Goal: Information Seeking & Learning: Find specific page/section

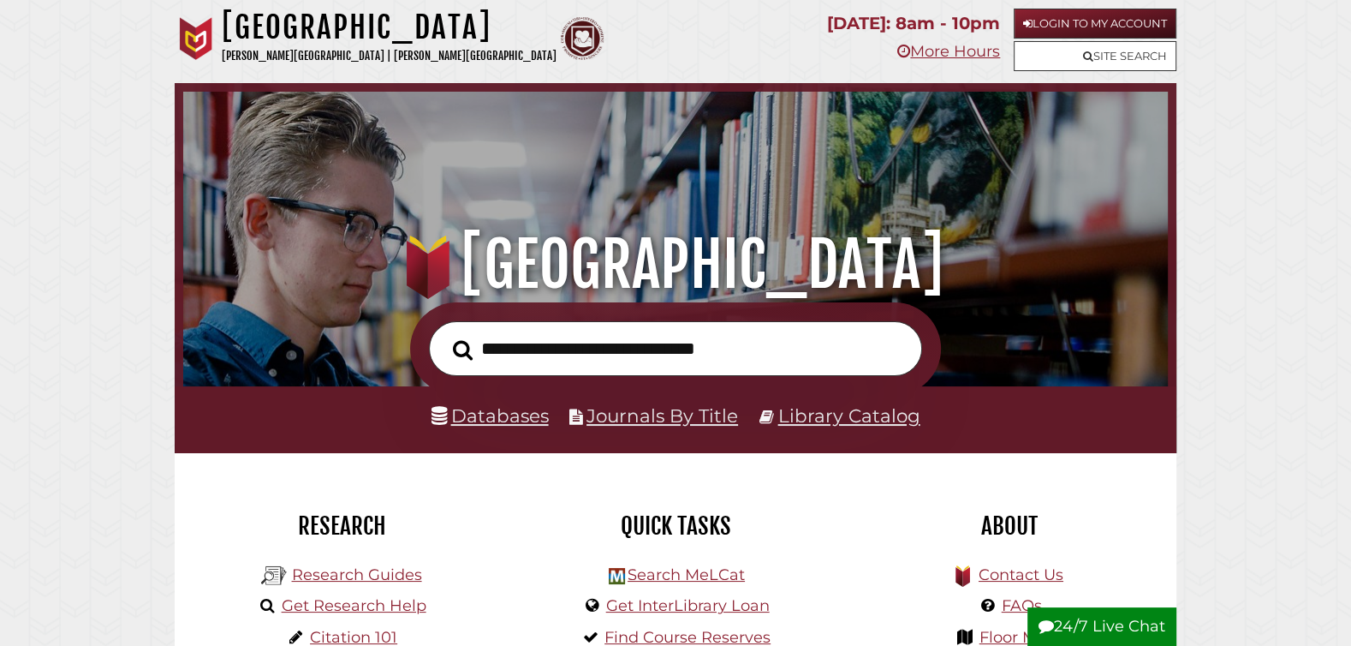
scroll to position [325, 976]
click at [485, 415] on link "Databases" at bounding box center [490, 415] width 117 height 22
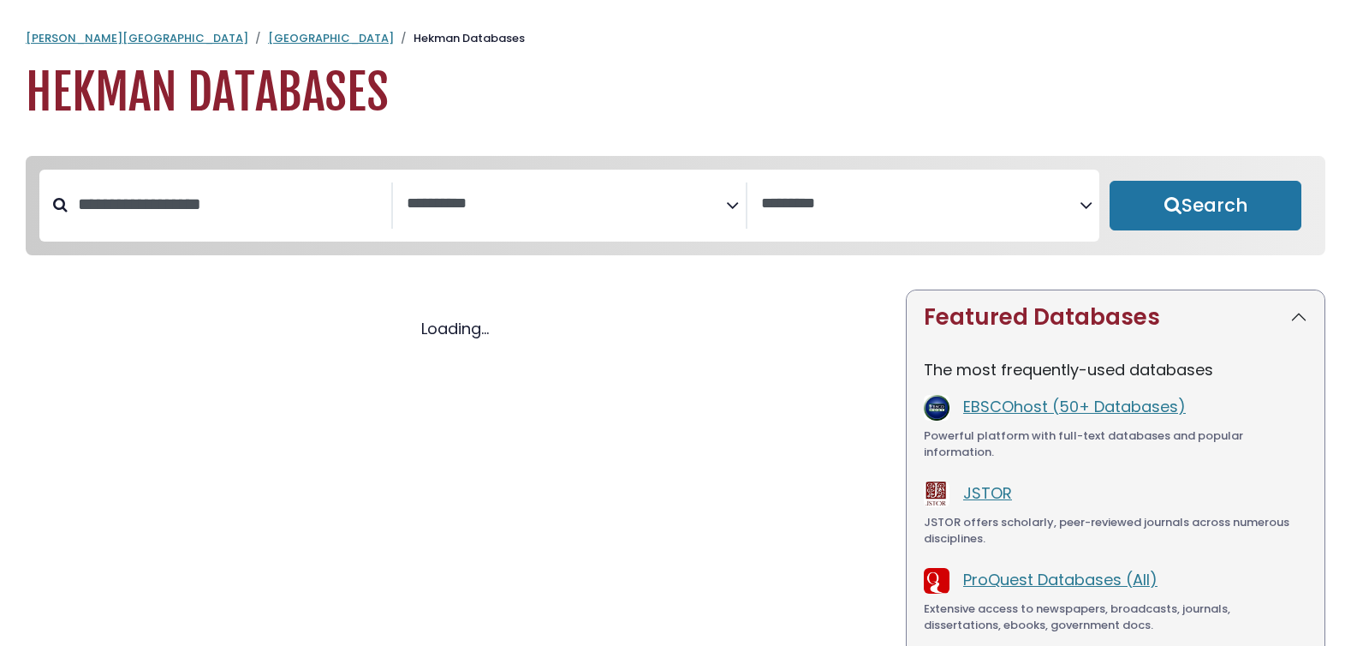
select select "Database Subject Filter"
select select "Database Vendors Filter"
select select "Database Subject Filter"
select select "Database Vendors Filter"
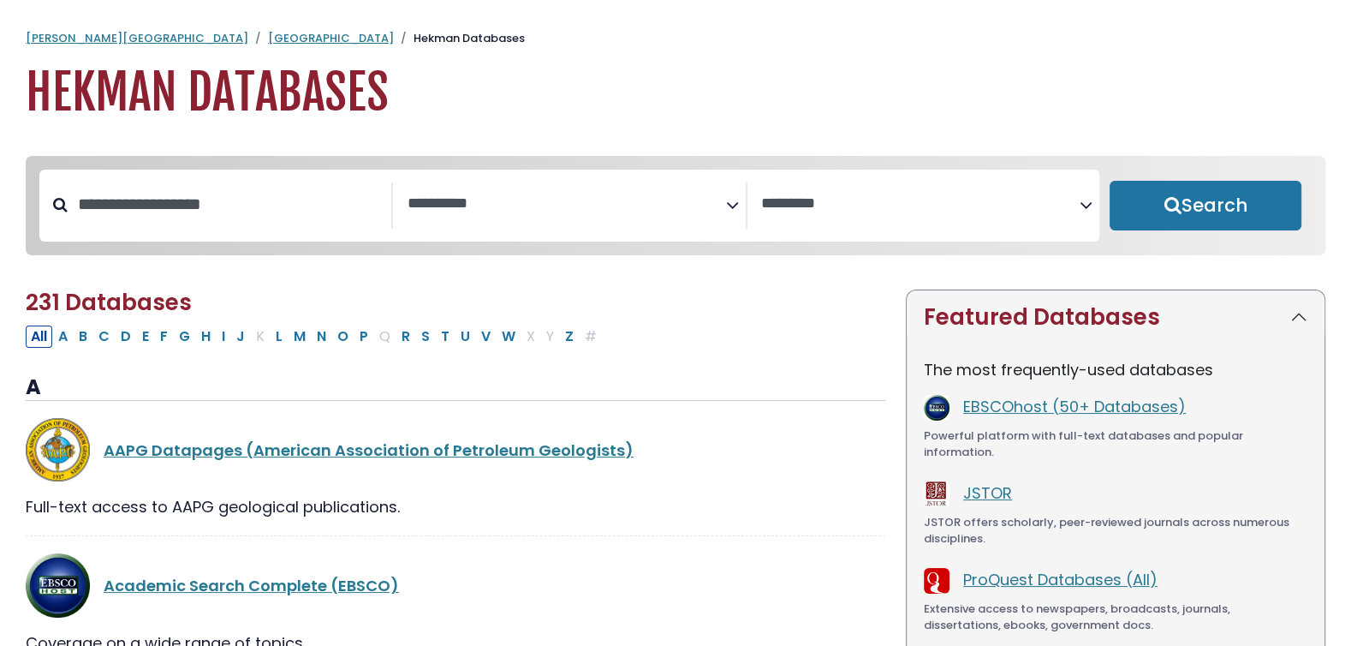
click at [732, 202] on icon "Search filters" at bounding box center [732, 202] width 13 height 26
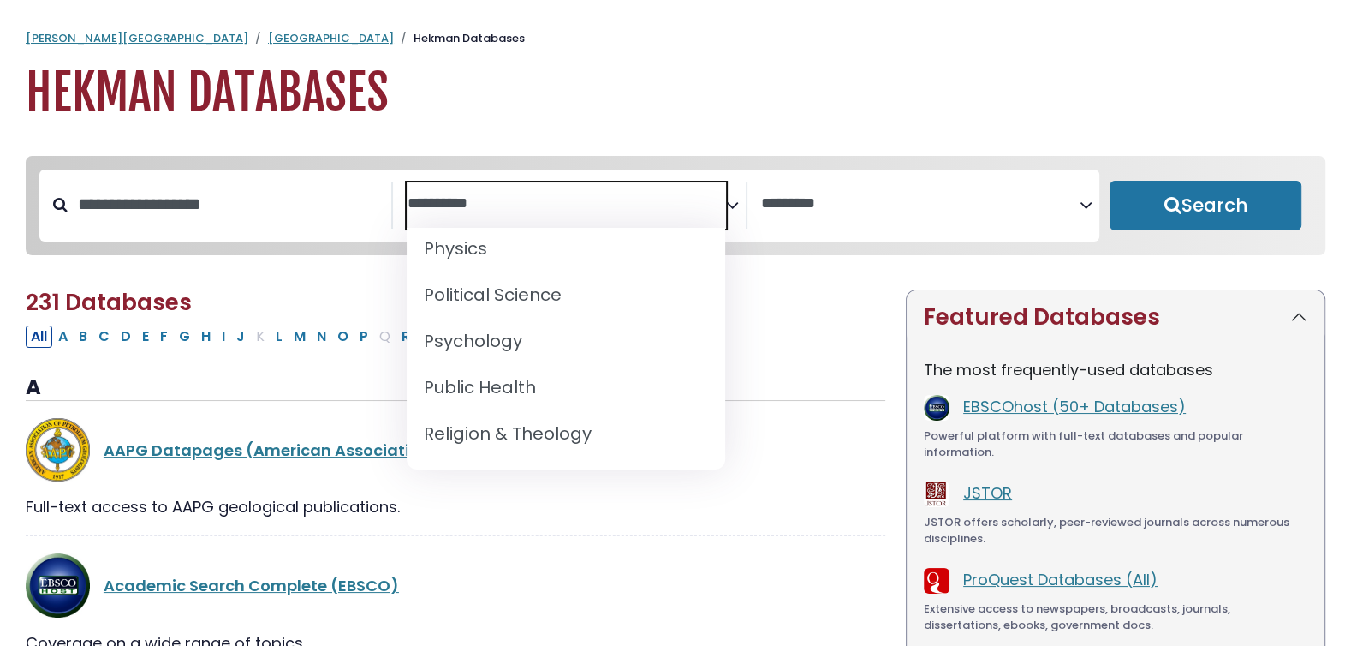
scroll to position [1500, 0]
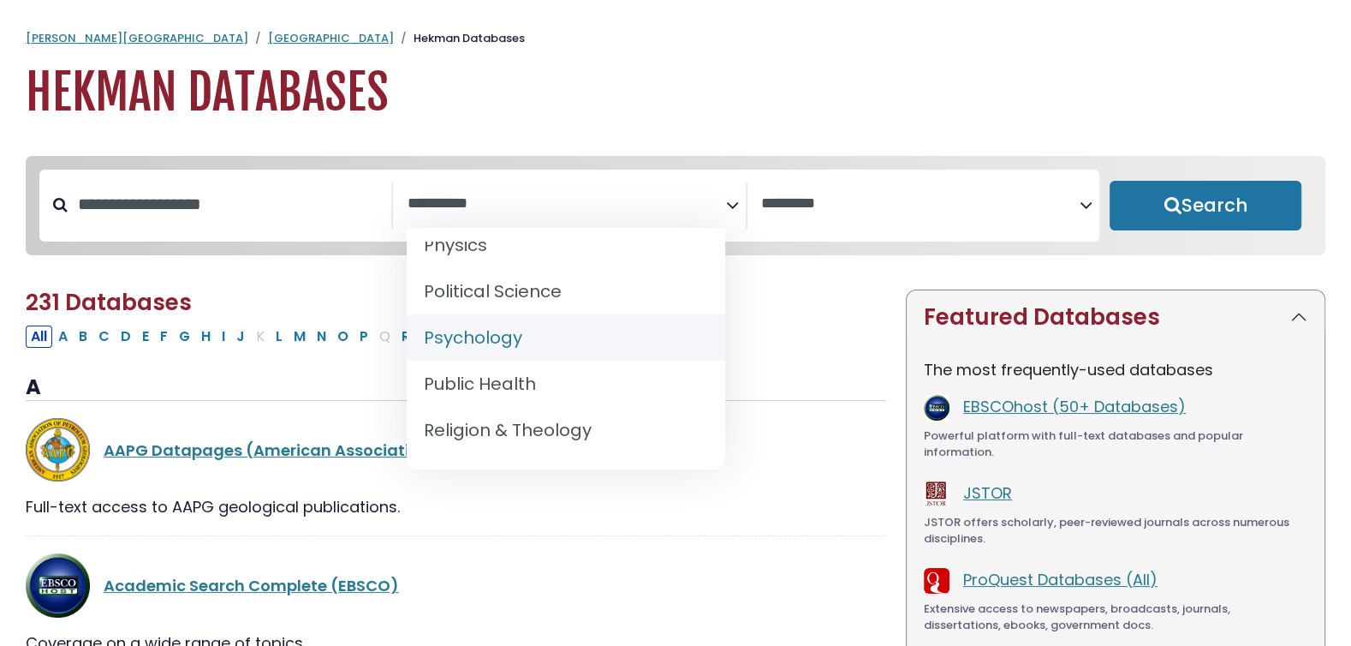
select select "*****"
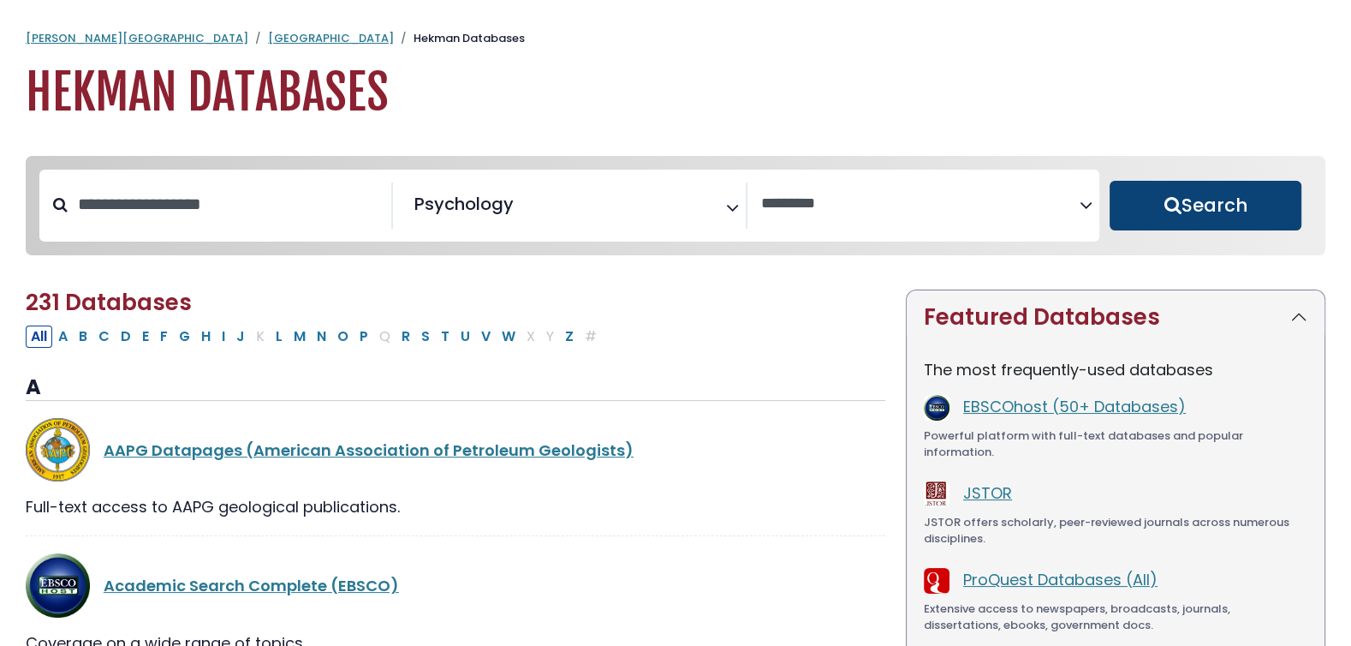
click at [1180, 198] on button "Search" at bounding box center [1206, 206] width 192 height 50
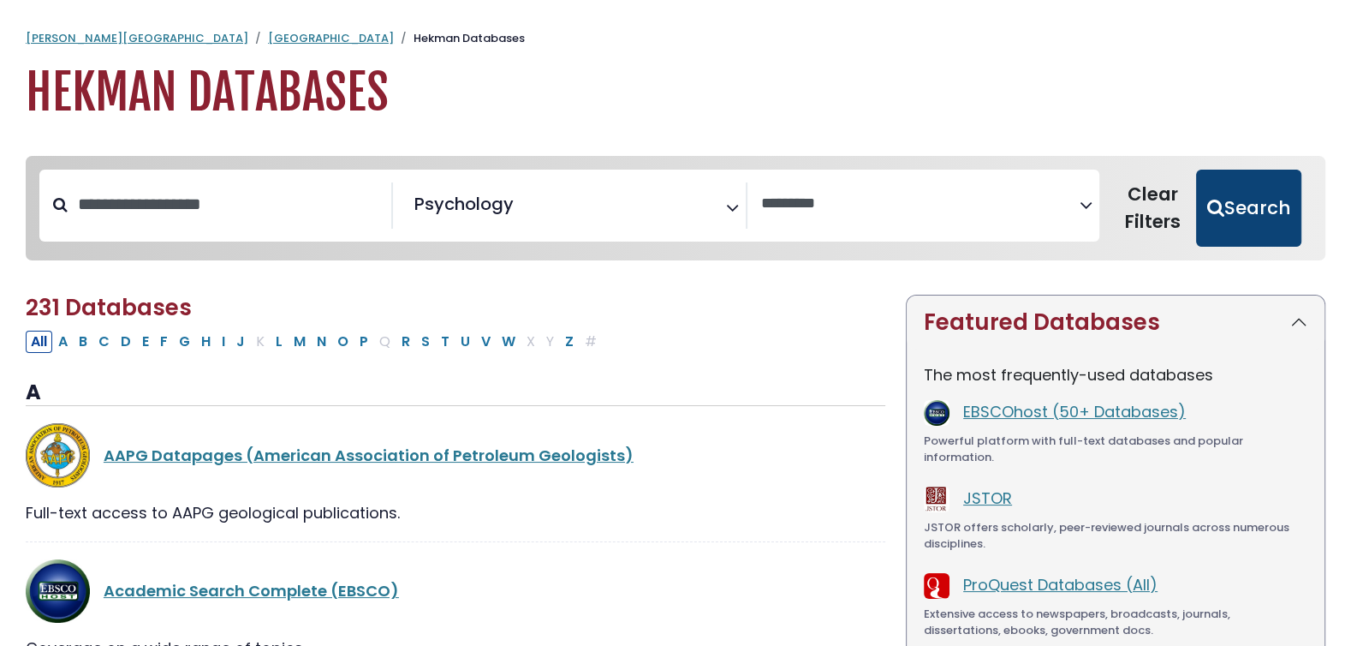
select select "Database Vendors Filter"
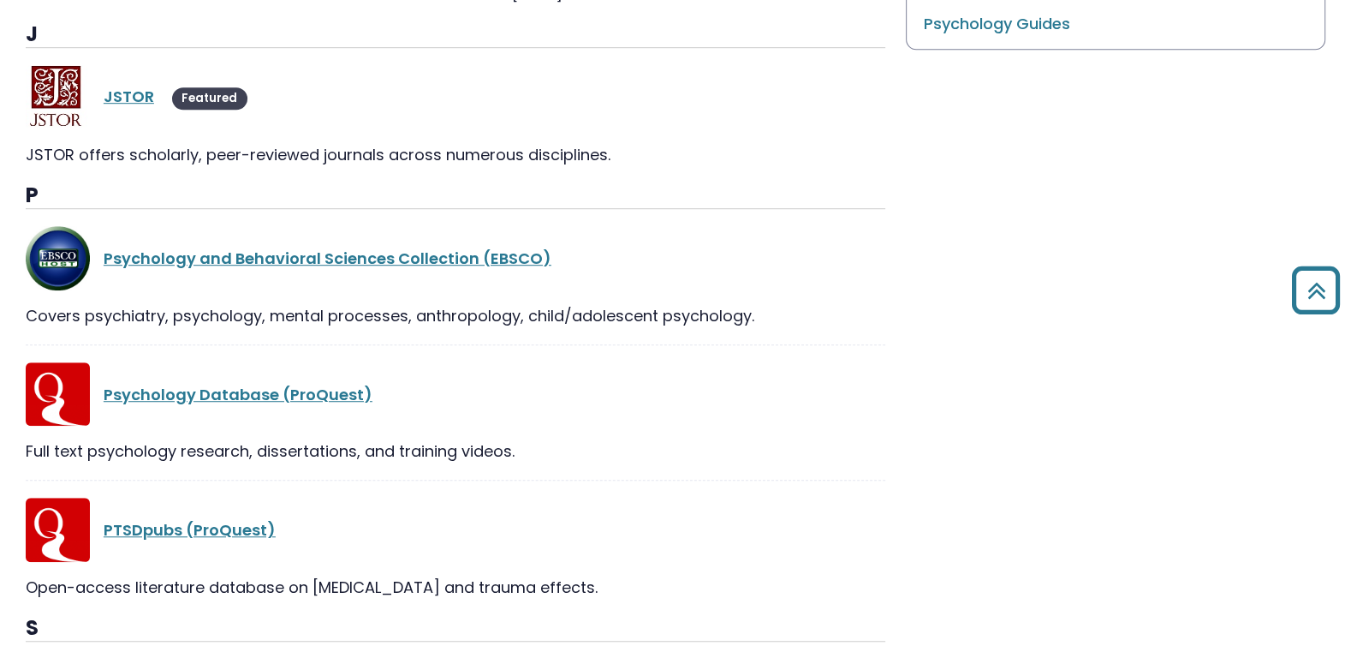
scroll to position [1008, 0]
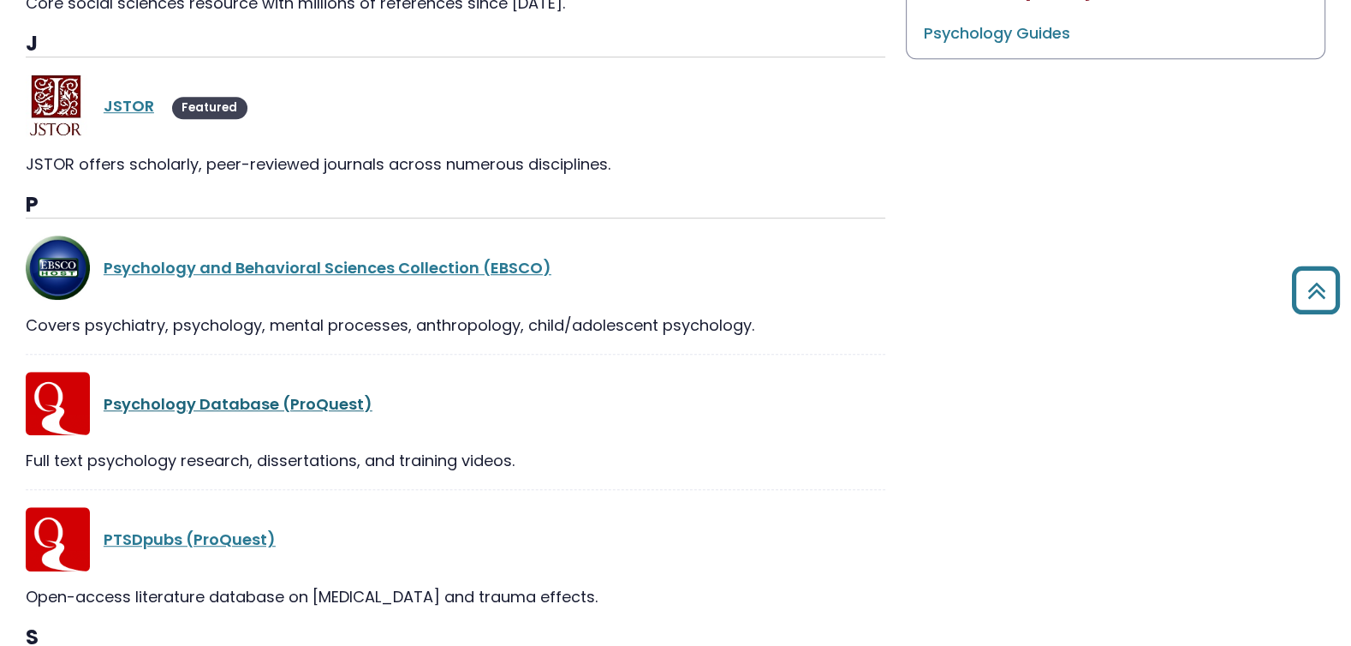
click at [269, 397] on link "Psychology Database (ProQuest)" at bounding box center [238, 403] width 269 height 21
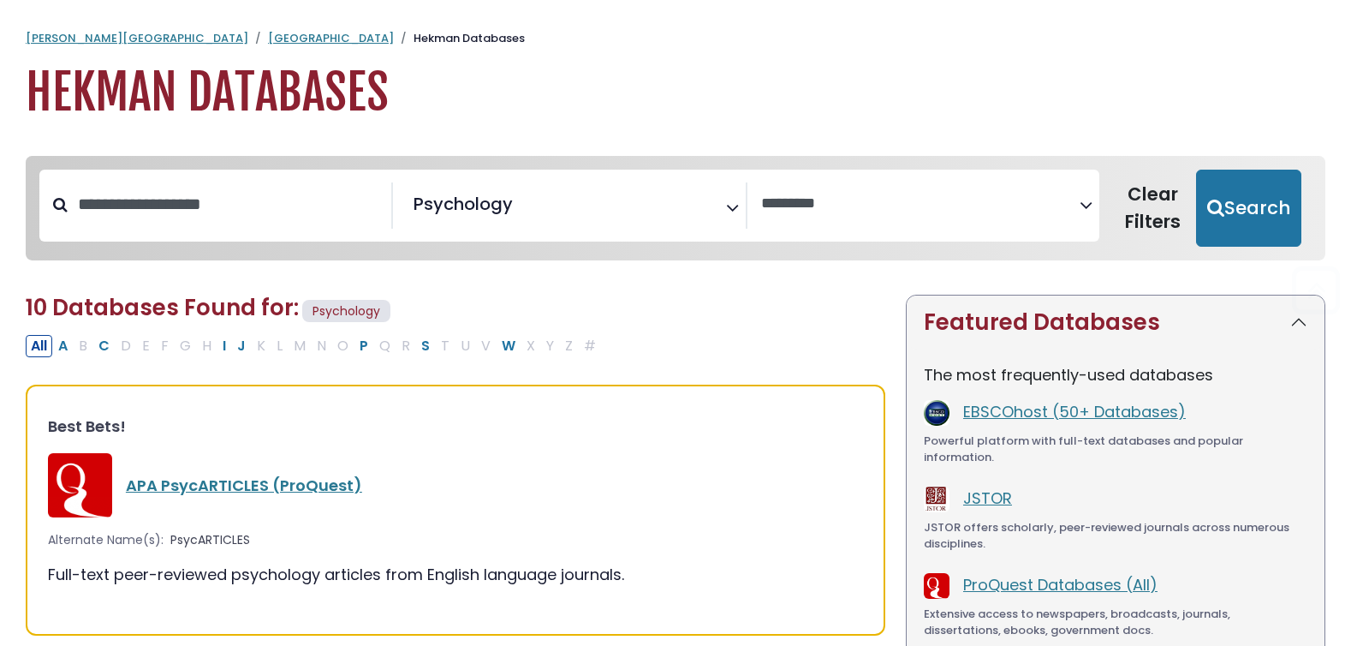
select select "Database Vendors Filter"
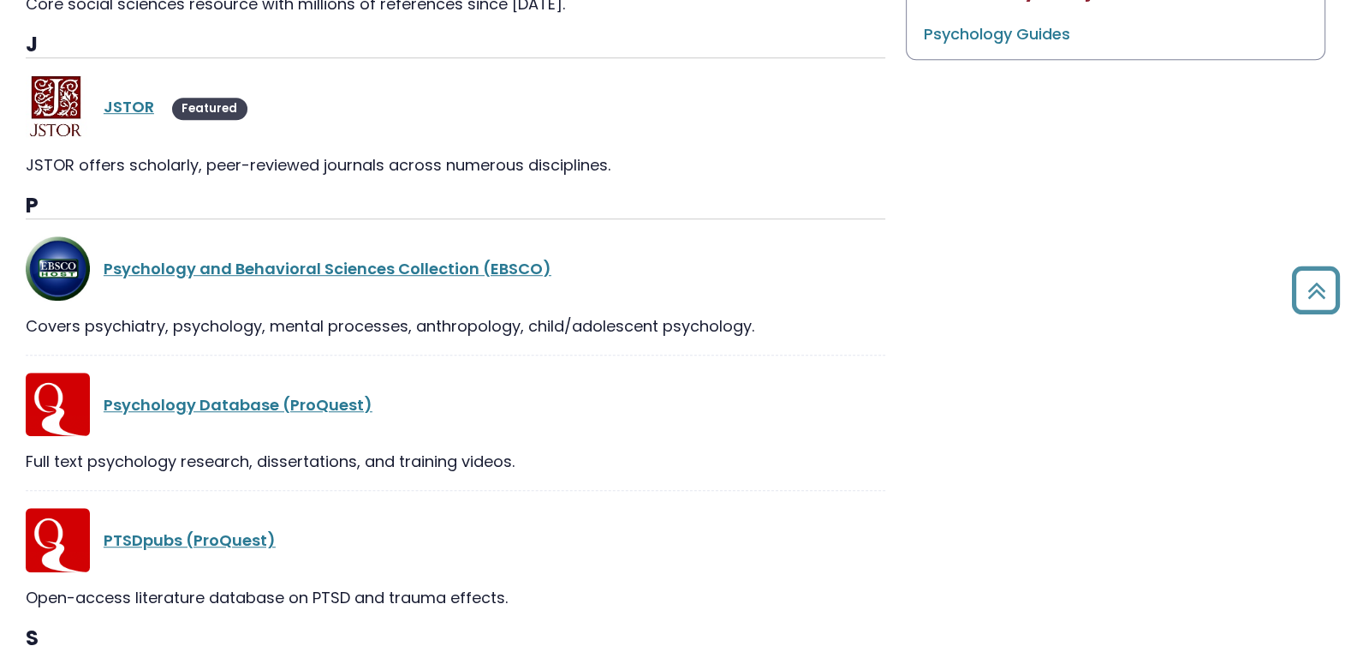
scroll to position [1008, 0]
click at [187, 403] on link "Psychology Database (ProQuest)" at bounding box center [238, 403] width 269 height 21
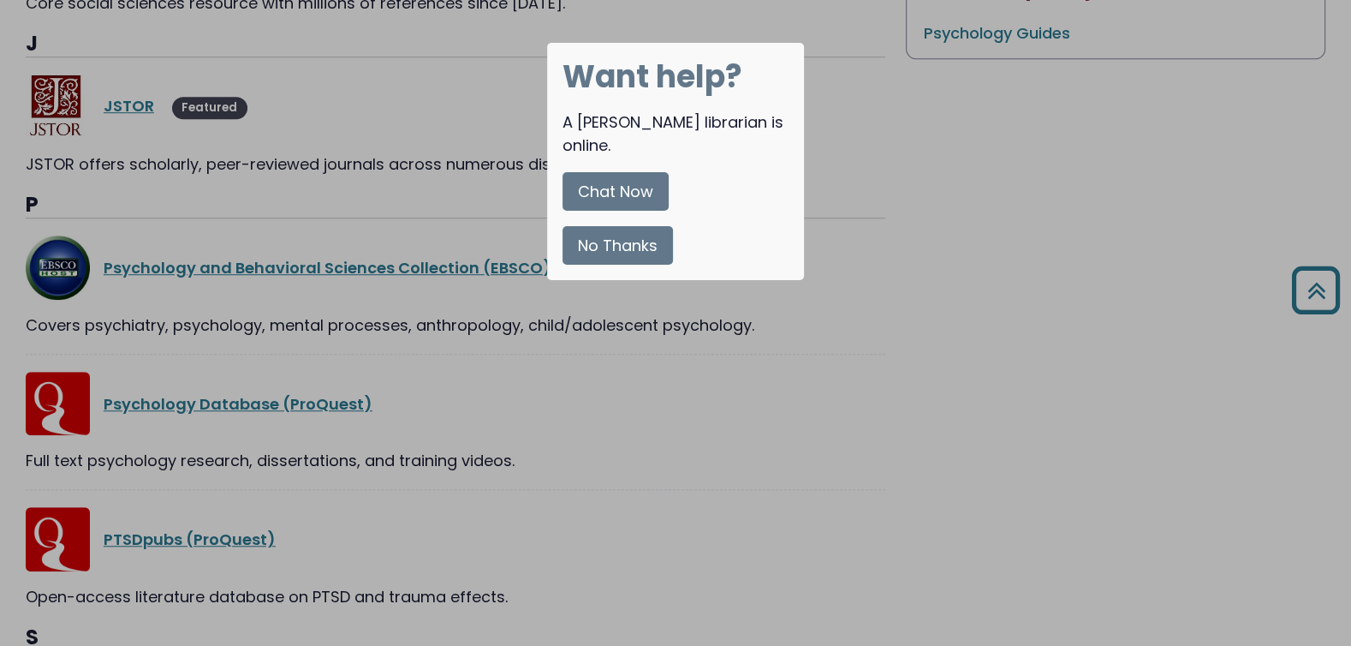
click at [423, 187] on div at bounding box center [675, 323] width 1351 height 646
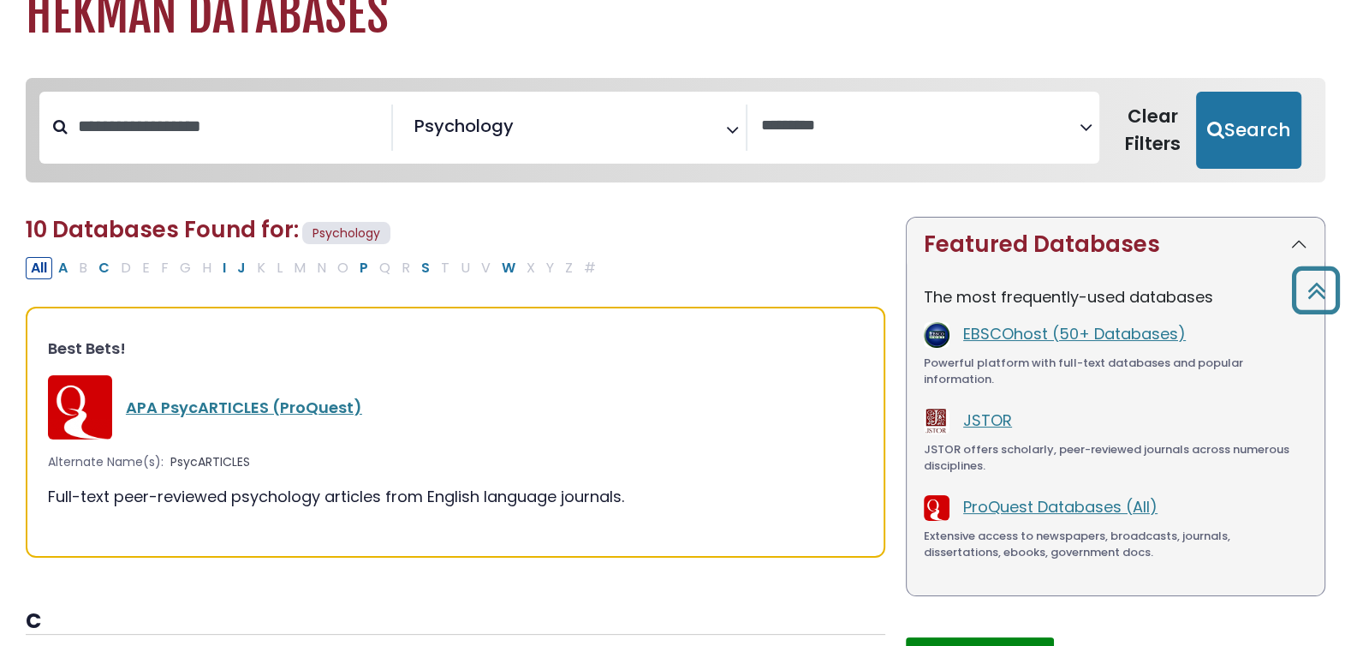
scroll to position [0, 0]
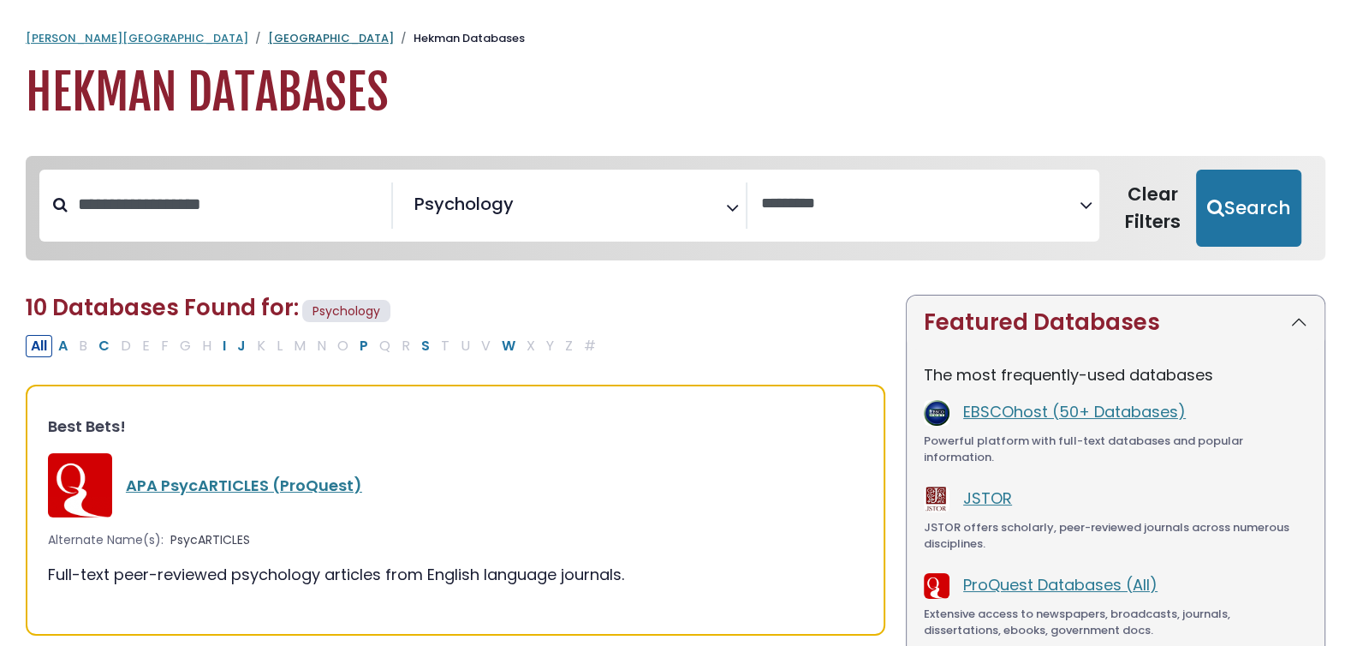
click at [268, 40] on link "[GEOGRAPHIC_DATA]" at bounding box center [331, 38] width 126 height 16
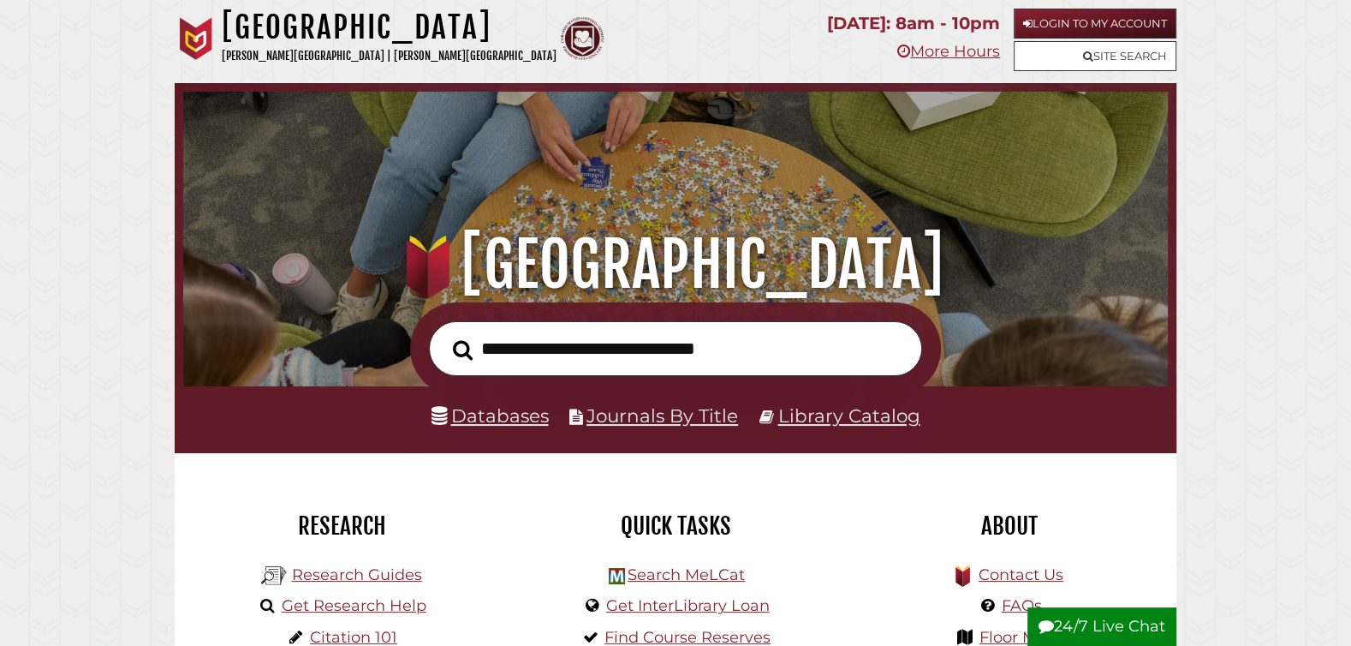
scroll to position [325, 976]
click at [502, 352] on input "text" at bounding box center [675, 349] width 493 height 56
type input "**********"
click at [444, 335] on button "Search" at bounding box center [462, 350] width 37 height 31
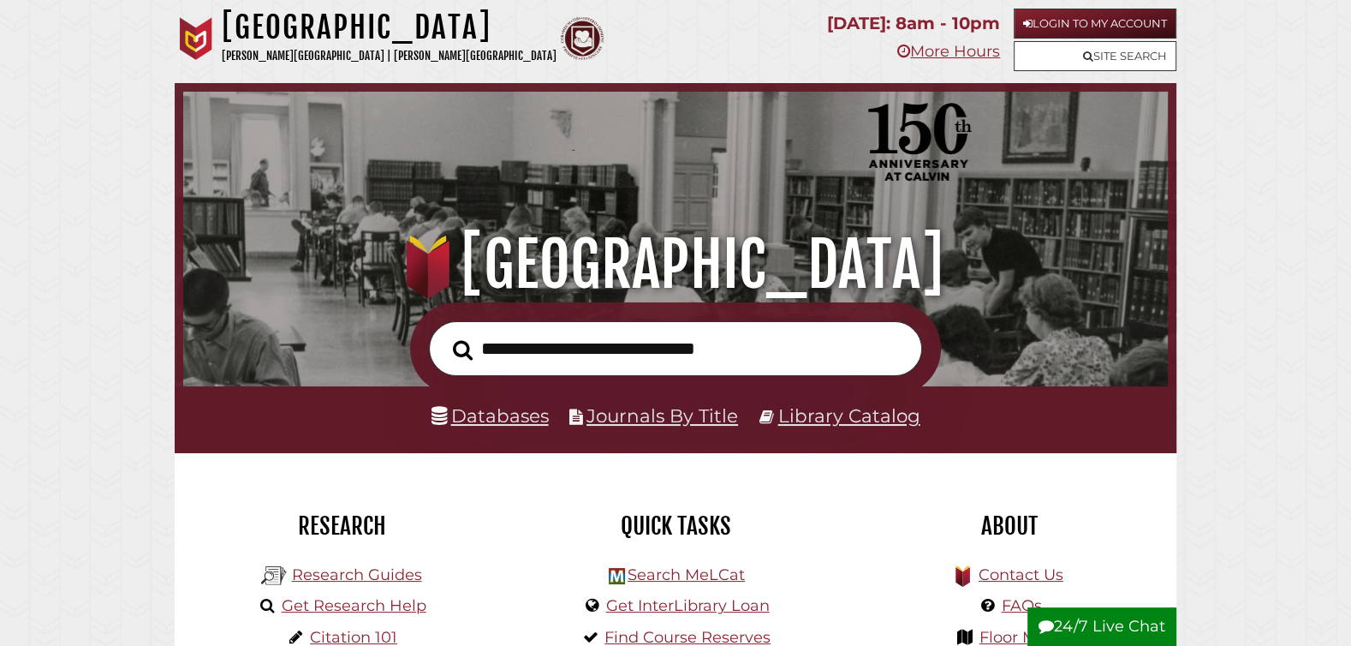
scroll to position [325, 976]
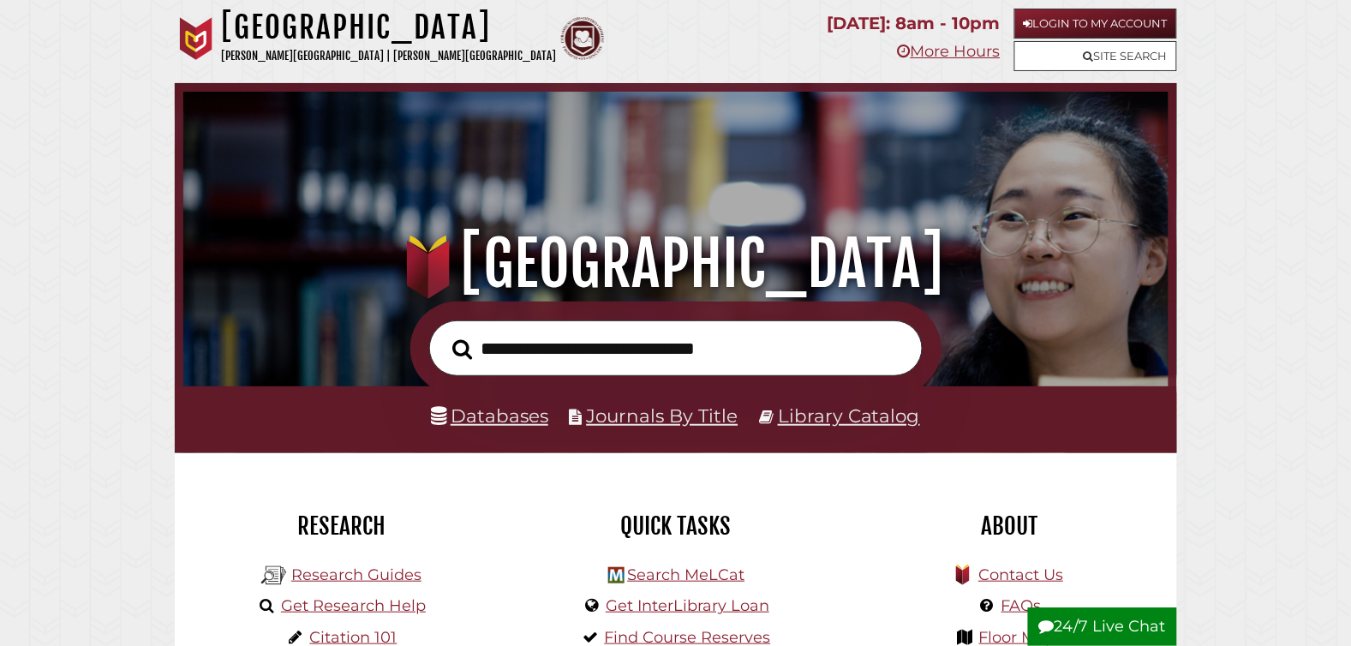
scroll to position [325, 976]
click at [175, 34] on img at bounding box center [196, 38] width 43 height 43
